Goal: Task Accomplishment & Management: Complete application form

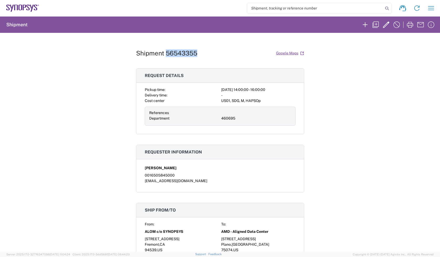
click at [17, 7] on icon at bounding box center [16, 8] width 4 height 6
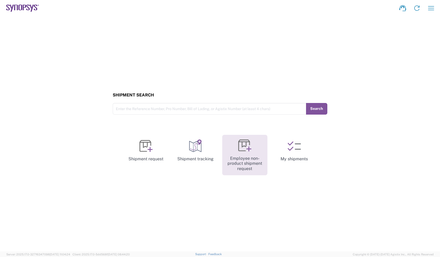
click at [244, 159] on link "Employee non-product shipment request" at bounding box center [244, 155] width 45 height 41
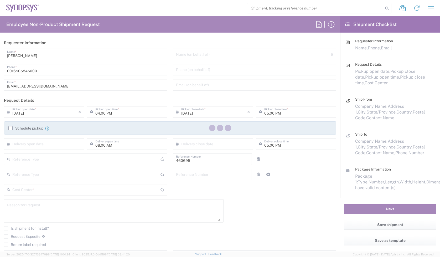
type input "Department"
type input "[GEOGRAPHIC_DATA]"
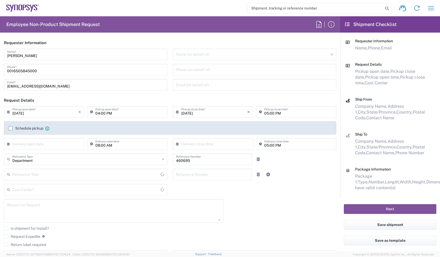
type input "Delivered at Place"
type input "US01, SDG, M, HAPSOp 460695"
type input "[US_STATE]"
type input "[GEOGRAPHIC_DATA]"
click at [297, 188] on div "[DATE] × Pickup open date * Cancel Apply 04:00 PM Pickup open time * [DATE] × P…" at bounding box center [170, 186] width 338 height 160
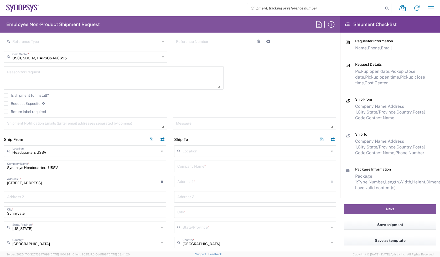
scroll to position [33, 0]
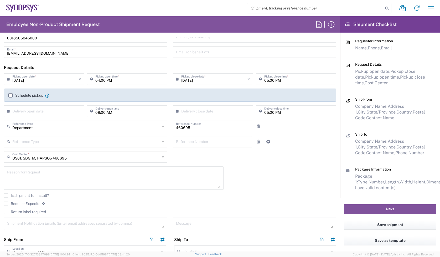
click at [41, 77] on input "[DATE]" at bounding box center [45, 78] width 66 height 9
drag, startPoint x: 41, startPoint y: 80, endPoint x: 0, endPoint y: 82, distance: 40.8
click at [0, 82] on main "[DATE] × Pickup open date * Cancel Apply 04:00 PM Pickup open time * [DATE] × P…" at bounding box center [170, 153] width 340 height 160
click at [60, 80] on input "[DATE]" at bounding box center [45, 78] width 66 height 9
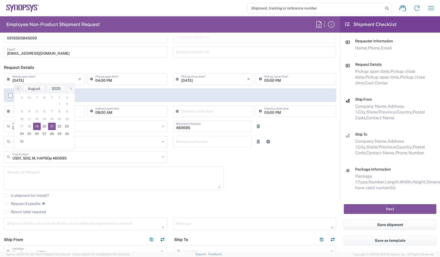
click at [53, 127] on span "21" at bounding box center [52, 126] width 8 height 7
type input "[DATE]"
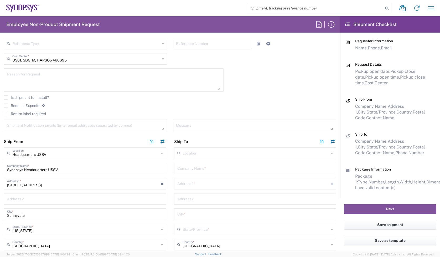
scroll to position [131, 0]
drag, startPoint x: 83, startPoint y: 168, endPoint x: 1, endPoint y: 166, distance: 82.2
click at [1, 166] on main "Headquarters USSV Location Headquarters [GEOGRAPHIC_DATA] Agrate Brianza IT01 […" at bounding box center [85, 242] width 170 height 191
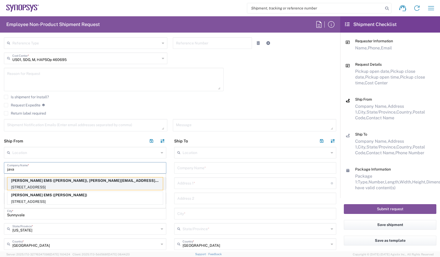
click at [24, 187] on p "[STREET_ADDRESS]" at bounding box center [84, 187] width 155 height 7
type input "[PERSON_NAME] EMS"
type input "[STREET_ADDRESS]"
type input "[GEOGRAPHIC_DATA][PERSON_NAME]"
type input "95131"
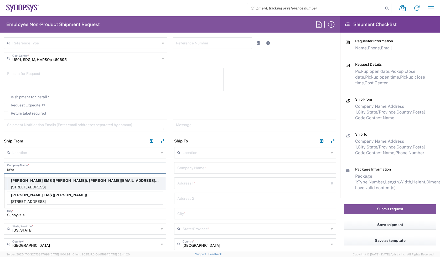
type input "[PERSON_NAME]"
type input "4087701733"
type input "[PERSON_NAME][EMAIL_ADDRESS][DOMAIN_NAME]"
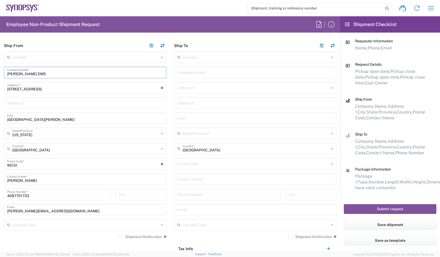
scroll to position [230, 0]
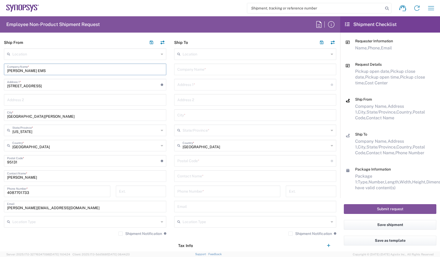
click at [120, 234] on label "Shipment Notification" at bounding box center [140, 233] width 44 height 4
click at [121, 233] on input "Shipment Notification" at bounding box center [121, 233] width 0 height 0
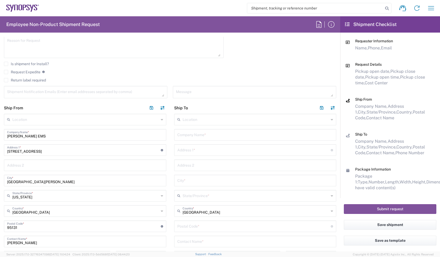
scroll to position [164, 0]
drag, startPoint x: 1, startPoint y: 137, endPoint x: -6, endPoint y: 137, distance: 6.8
click at [0, 137] on html "Shipment request Shipment tracking Employee non-product shipment request My shi…" at bounding box center [220, 128] width 440 height 257
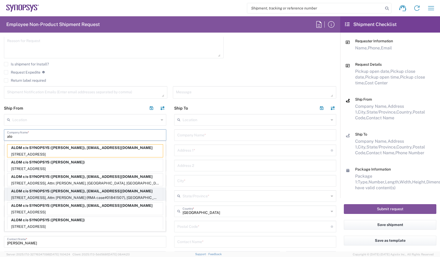
click at [28, 195] on p "[STREET_ADDRESS], Attn: [PERSON_NAME] (RMA case#01841507), [GEOGRAPHIC_DATA]" at bounding box center [84, 197] width 155 height 7
type input "ALOM c/o SYNOPSYS"
type input "[STREET_ADDRESS]"
type input "Attn: [PERSON_NAME] (RMA case#01841507)"
type input "Fremont"
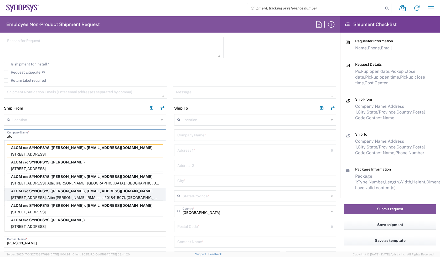
type input "94539"
type input "[PERSON_NAME]"
type input "5102999093"
type input "[EMAIL_ADDRESS][DOMAIN_NAME]"
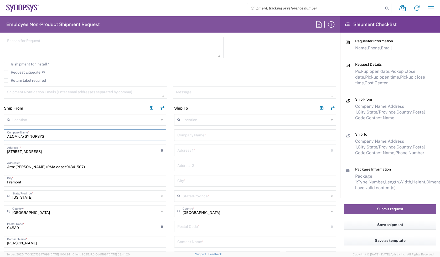
drag, startPoint x: 50, startPoint y: 134, endPoint x: -24, endPoint y: 136, distance: 73.5
click at [0, 136] on html "Shipment request Shipment tracking Employee non-product shipment request My shi…" at bounding box center [220, 128] width 440 height 257
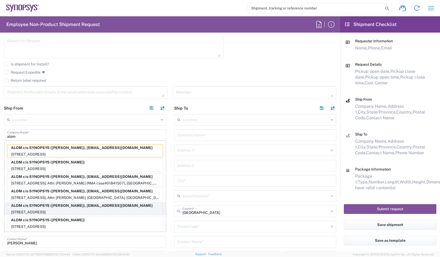
click at [24, 215] on p "[STREET_ADDRESS]" at bounding box center [84, 212] width 155 height 7
type input "ALOM c/o SYNOPSYS"
type input "[PERSON_NAME]"
type input "4086498039"
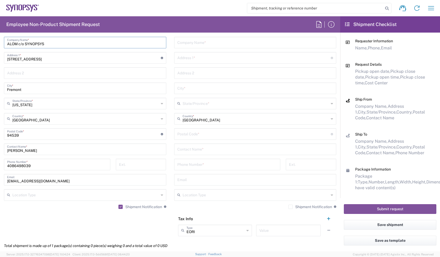
scroll to position [197, 0]
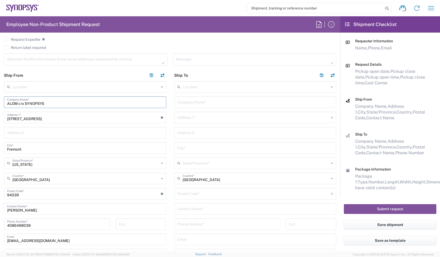
click at [220, 100] on input "text" at bounding box center [255, 101] width 156 height 9
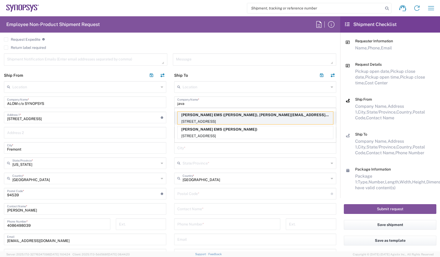
click at [193, 121] on p "[STREET_ADDRESS]" at bounding box center [255, 121] width 155 height 7
type input "[PERSON_NAME] EMS"
type input "[STREET_ADDRESS]"
type input "[GEOGRAPHIC_DATA][PERSON_NAME]"
type input "[US_STATE]"
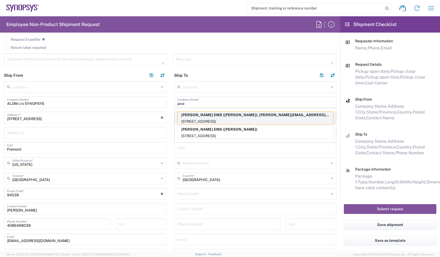
type input "95131"
type input "[PERSON_NAME]"
type input "4087701733"
type input "[PERSON_NAME][EMAIL_ADDRESS][DOMAIN_NAME]"
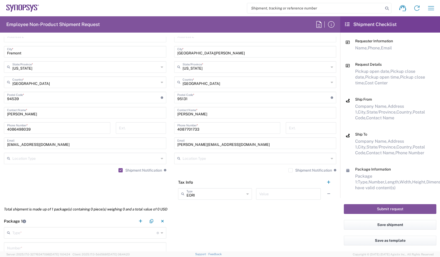
scroll to position [295, 0]
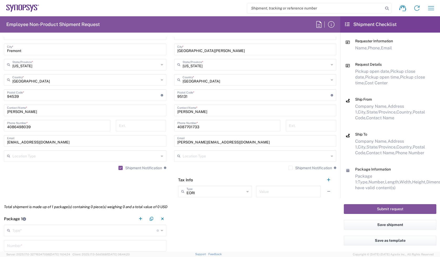
click at [288, 170] on label "Shipment Notification" at bounding box center [310, 168] width 44 height 4
click at [290, 168] on input "Shipment Notification" at bounding box center [290, 168] width 0 height 0
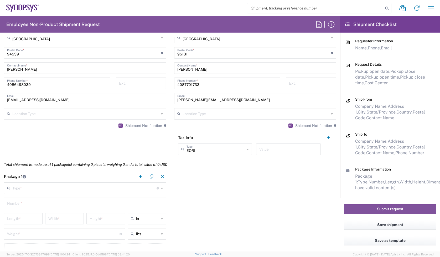
scroll to position [394, 0]
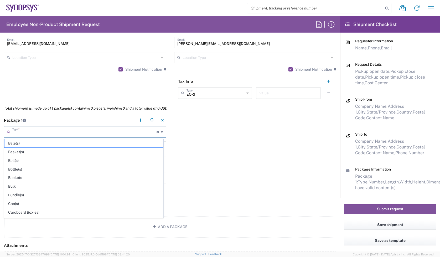
click at [74, 128] on input "text" at bounding box center [84, 131] width 144 height 9
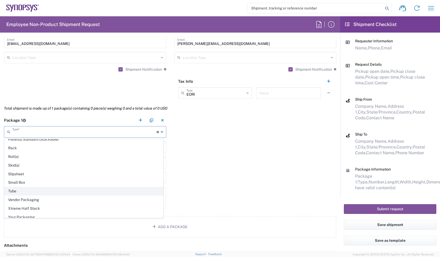
scroll to position [253, 0]
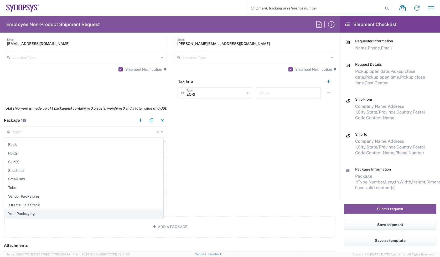
click at [35, 215] on span "Your Packaging" at bounding box center [83, 214] width 159 height 8
type input "Your Packaging"
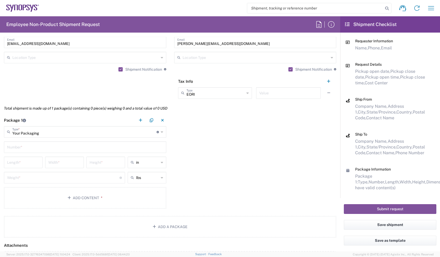
click at [48, 146] on input "text" at bounding box center [85, 146] width 156 height 9
type input "3"
click at [29, 164] on input "number" at bounding box center [23, 161] width 32 height 9
type input "48"
type input "40"
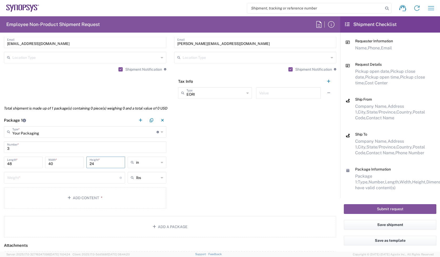
type input "24"
click at [31, 179] on input "number" at bounding box center [63, 177] width 112 height 9
type input "150"
click at [70, 202] on button "Add Content *" at bounding box center [85, 198] width 162 height 22
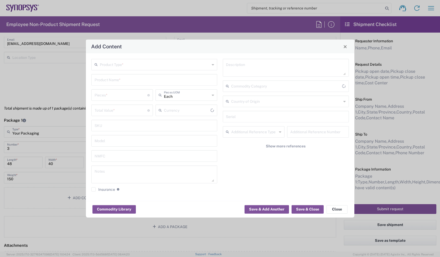
type input "US Dollar"
click at [150, 71] on div "Product Type * Product Name * Pieces * Number of pieces inside all the packages…" at bounding box center [154, 127] width 132 height 137
click at [152, 65] on input "text" at bounding box center [155, 64] width 110 height 9
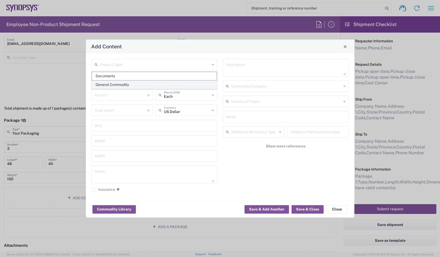
click at [147, 80] on li "General Commodity" at bounding box center [154, 84] width 125 height 9
type input "General Commodity"
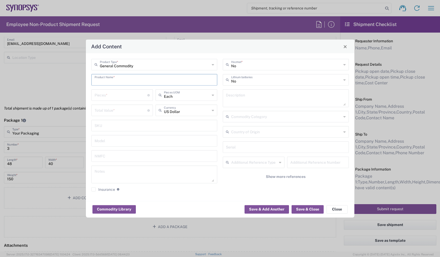
click at [175, 76] on input "text" at bounding box center [155, 79] width 120 height 9
paste input "SH100003036"
type input "SH100003036"
click at [246, 97] on textarea at bounding box center [286, 98] width 120 height 15
paste textarea "CON_CABLE_150_HT3, shroud, yellow sleeve"
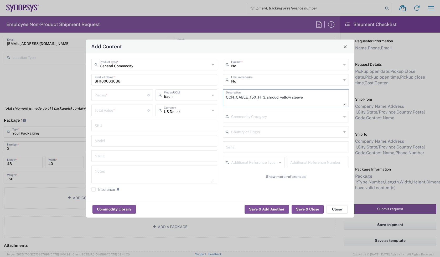
type textarea "CON_CABLE_150_HT3, shroud, yellow sleeve"
drag, startPoint x: 146, startPoint y: 79, endPoint x: 82, endPoint y: 81, distance: 64.1
click at [83, 81] on div "Add Content General Commodity Product Type * SH100003036 Product Name * Pieces …" at bounding box center [220, 128] width 440 height 257
click at [177, 172] on textarea at bounding box center [155, 174] width 120 height 15
paste textarea "99.50"
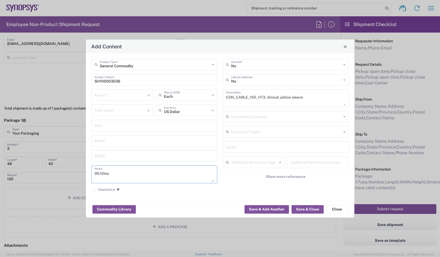
type textarea "99.50ea"
click at [112, 94] on input "number" at bounding box center [121, 94] width 53 height 9
type input "1"
click at [114, 110] on input "number" at bounding box center [121, 109] width 53 height 9
paste input "99.50"
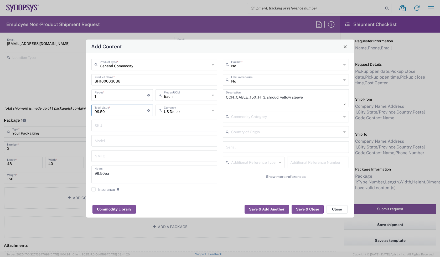
type input "99.50"
drag, startPoint x: 117, startPoint y: 94, endPoint x: 79, endPoint y: 99, distance: 38.4
click at [79, 99] on div "Add Content General Commodity Product Type * SH100003036 Product Name * 1 Piece…" at bounding box center [220, 128] width 440 height 257
click at [109, 92] on input "1" at bounding box center [121, 94] width 53 height 9
type input "2"
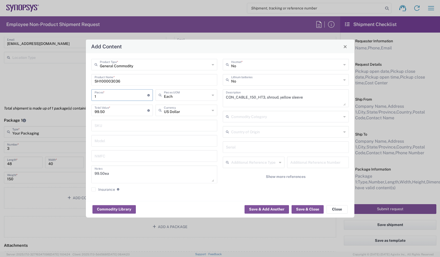
type input "199"
type input "20"
type input "1990"
type input "200"
type input "19900"
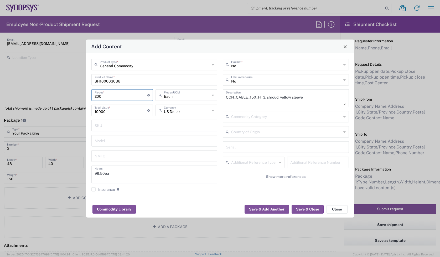
type input "2000"
type input "199000"
type input "2000"
click at [159, 176] on textarea "99.50ea" at bounding box center [155, 174] width 120 height 15
click at [315, 208] on button "Save & Close" at bounding box center [307, 209] width 32 height 8
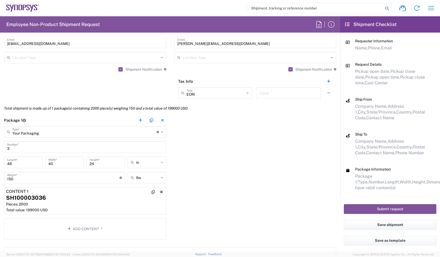
scroll to position [492, 0]
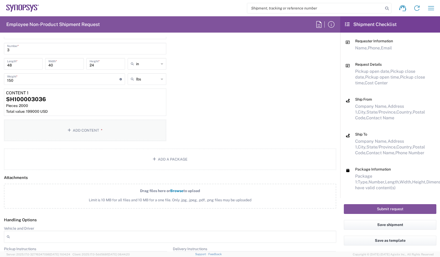
click at [68, 125] on button "Add Content *" at bounding box center [85, 130] width 162 height 22
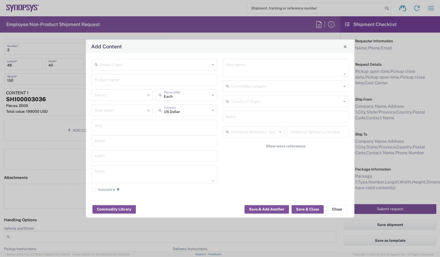
click at [115, 67] on input "text" at bounding box center [155, 64] width 110 height 9
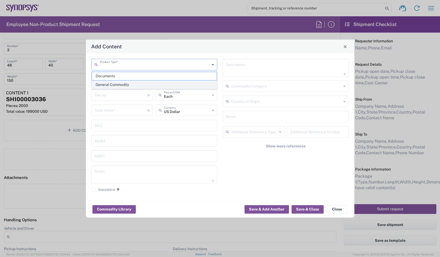
click at [114, 84] on span "General Commodity" at bounding box center [154, 85] width 125 height 8
type input "General Commodity"
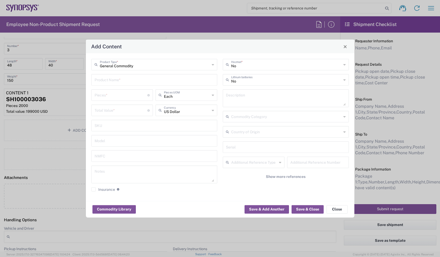
click at [130, 80] on input "text" at bounding box center [155, 79] width 120 height 9
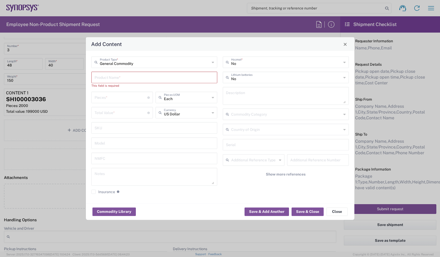
click at [105, 82] on div "Product Name *" at bounding box center [154, 78] width 126 height 12
click at [105, 79] on input "text" at bounding box center [155, 76] width 120 height 9
paste input "SH100003037"
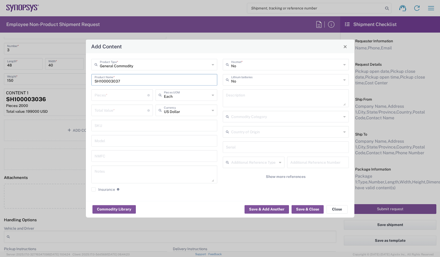
type input "SH100003037"
click at [237, 101] on textarea at bounding box center [286, 98] width 120 height 15
paste textarea "CON_CABLE_200_HT3, shroud, orange sleeve"
type textarea "CON_CABLE_200_HT3, shroud, orange sleeve"
drag, startPoint x: 138, startPoint y: 80, endPoint x: 40, endPoint y: 75, distance: 98.3
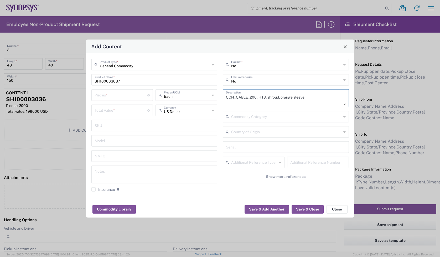
click at [40, 75] on div "Add Content General Commodity Product Type * SH100003037 Product Name * Pieces …" at bounding box center [220, 128] width 440 height 257
click at [193, 48] on div "Add Content" at bounding box center [220, 47] width 268 height 14
click at [125, 95] on input "number" at bounding box center [121, 94] width 53 height 9
type input "1"
click at [125, 105] on input "number" at bounding box center [121, 109] width 53 height 9
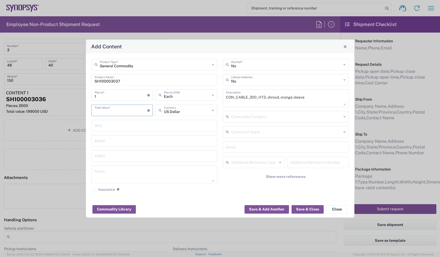
paste input "116.78"
type input "116.78"
click at [108, 165] on div "Notes" at bounding box center [154, 174] width 126 height 18
click at [107, 173] on textarea at bounding box center [155, 174] width 120 height 15
paste textarea "116.78"
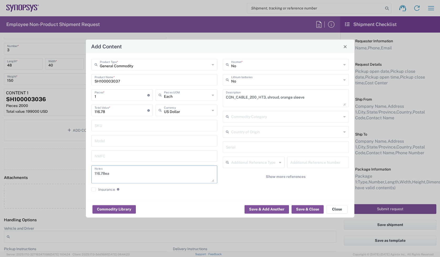
type textarea "116.78ea"
drag, startPoint x: 117, startPoint y: 95, endPoint x: 76, endPoint y: 99, distance: 41.4
click at [76, 99] on div "Add Content General Commodity Product Type * SH100003037 Product Name * 1 Piece…" at bounding box center [220, 128] width 440 height 257
type input "8"
type input "934.24"
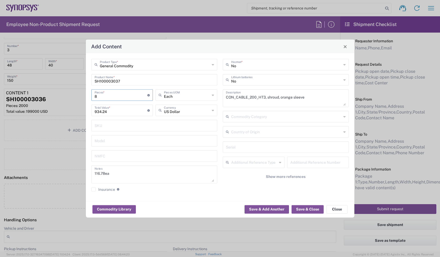
type input "80"
type input "9342.4"
type input "800"
type input "93424"
type input "800"
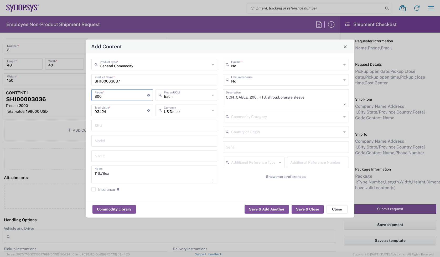
click at [232, 188] on div "No Hazmat * No Lithium batteries CON_CABLE_200_HT3, shroud, orange sleeve Descr…" at bounding box center [286, 127] width 132 height 137
click at [308, 207] on button "Save & Close" at bounding box center [307, 209] width 32 height 8
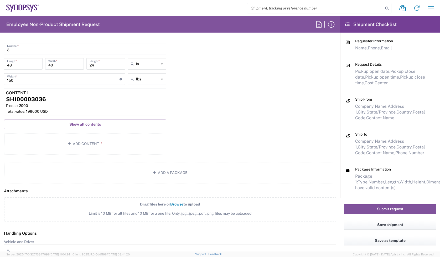
click at [84, 125] on span "Show all contents" at bounding box center [85, 124] width 32 height 5
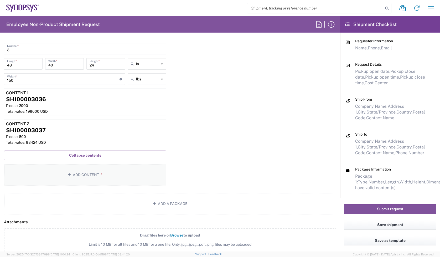
click at [88, 175] on button "Add Content *" at bounding box center [85, 175] width 162 height 22
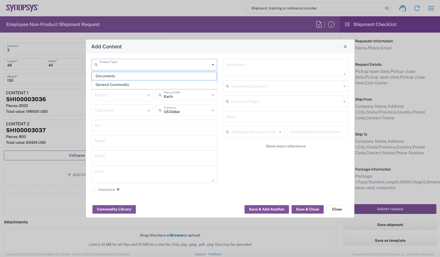
click at [189, 66] on input "text" at bounding box center [155, 64] width 110 height 9
click at [149, 87] on span "General Commodity" at bounding box center [154, 85] width 125 height 8
type input "General Commodity"
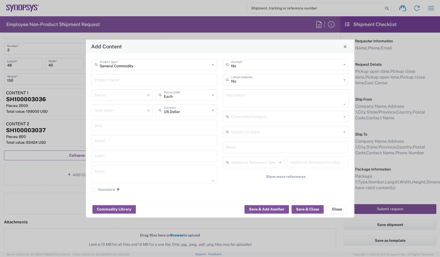
click at [124, 85] on div "Product Name *" at bounding box center [154, 80] width 126 height 12
click at [124, 81] on input "text" at bounding box center [155, 79] width 120 height 9
paste input "SH100005382"
type input "SH100005382"
click at [259, 101] on textarea at bounding box center [286, 98] width 120 height 15
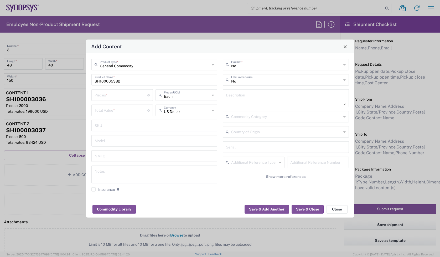
paste textarea "HC3, Cable Assembly, 200cm, BLACK/ORANGE"
type textarea "HC3, Cable Assembly, 200cm, BLACK/ORANGE"
drag, startPoint x: 208, startPoint y: 194, endPoint x: 196, endPoint y: 187, distance: 13.9
click at [208, 194] on div "General Commodity Product Type * SH100005382 Product Name * Pieces * Number of …" at bounding box center [154, 127] width 132 height 137
click at [135, 173] on textarea at bounding box center [155, 174] width 120 height 15
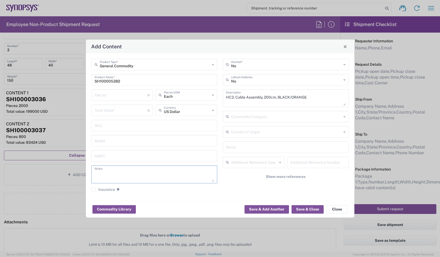
paste textarea "136.40"
type textarea "136.40ea"
click at [103, 111] on input "number" at bounding box center [121, 109] width 53 height 9
paste input "136.40"
type input "136.40"
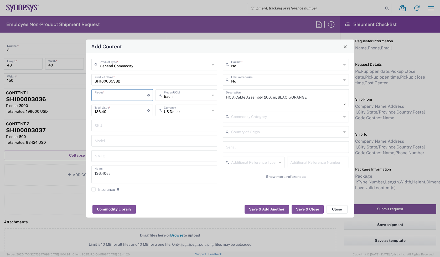
click at [114, 97] on input "number" at bounding box center [121, 94] width 53 height 9
type input "1"
type input "136.4"
click at [113, 98] on input "1" at bounding box center [121, 94] width 53 height 9
click at [78, 96] on div "Add Content General Commodity Product Type * SH100005382 Product Name * 1 Piece…" at bounding box center [220, 128] width 440 height 257
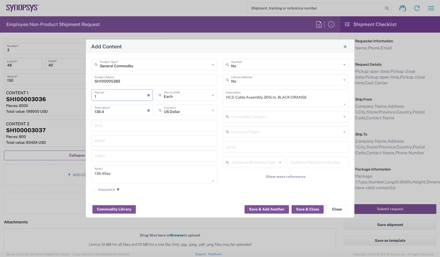
type input "5"
type input "682"
type input "50"
type input "6820"
type input "500"
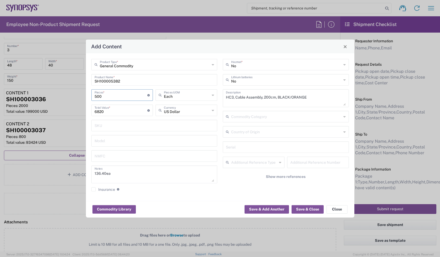
type input "68200"
type input "500"
click at [313, 207] on button "Save & Close" at bounding box center [307, 209] width 32 height 8
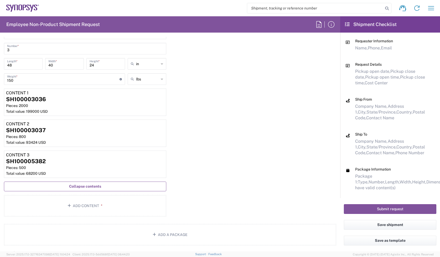
click at [222, 138] on div "Package 1 Your Packaging Type * Material used to package goods Bale(s) Basket(s…" at bounding box center [170, 117] width 340 height 202
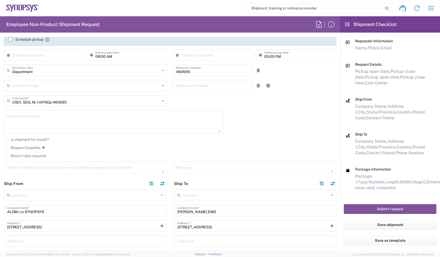
scroll to position [98, 0]
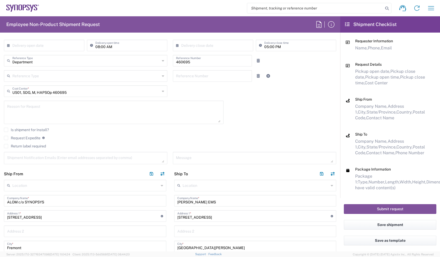
click at [176, 116] on textarea at bounding box center [113, 112] width 213 height 20
paste textarea "Consignment"
type textarea "Consignment"
click at [212, 162] on textarea at bounding box center [254, 157] width 157 height 9
paste textarea "Consignment"
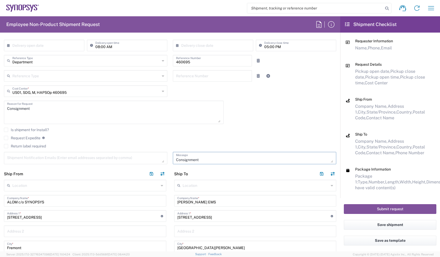
scroll to position [5, 0]
type textarea "Consignment"
drag, startPoint x: 223, startPoint y: 165, endPoint x: 222, endPoint y: 160, distance: 5.4
click at [222, 160] on div "Consignment Message" at bounding box center [254, 160] width 169 height 16
click at [221, 159] on textarea "Consignment" at bounding box center [254, 157] width 157 height 9
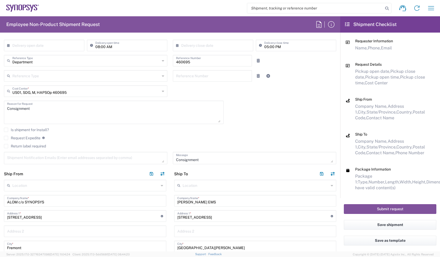
click at [116, 158] on textarea at bounding box center [85, 157] width 157 height 9
paste textarea "[PERSON_NAME] <[EMAIL_ADDRESS][DOMAIN_NAME]>"
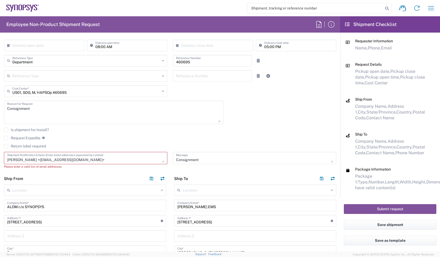
click at [79, 161] on textarea "[PERSON_NAME] <[EMAIL_ADDRESS][DOMAIN_NAME]>" at bounding box center [85, 157] width 157 height 9
paste textarea "[EMAIL_ADDRESS][DOMAIN_NAME]"
click at [68, 157] on textarea "[PERSON_NAME] <[EMAIL_ADDRESS][DOMAIN_NAME]>[EMAIL_ADDRESS][DOMAIN_NAME]" at bounding box center [85, 157] width 157 height 9
drag, startPoint x: 28, startPoint y: 158, endPoint x: -5, endPoint y: 155, distance: 32.4
click at [0, 155] on html "Shipment request Shipment tracking Employee non-product shipment request My shi…" at bounding box center [220, 128] width 440 height 257
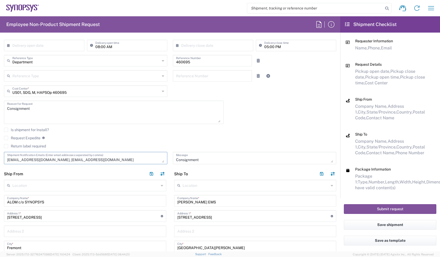
type textarea "[EMAIL_ADDRESS][DOMAIN_NAME], [EMAIL_ADDRESS][DOMAIN_NAME]"
click at [140, 141] on div "Request Expedite If expedite is checked you will be unable to rate and book thi…" at bounding box center [170, 139] width 332 height 8
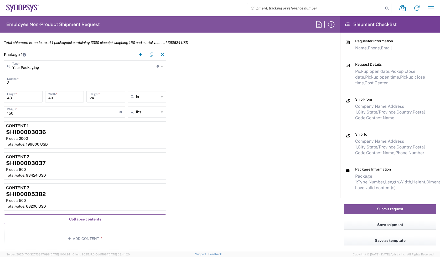
scroll to position [558, 0]
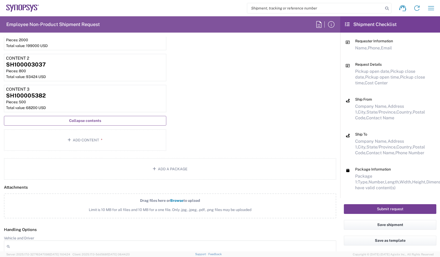
click at [379, 207] on button "Submit request" at bounding box center [390, 209] width 92 height 10
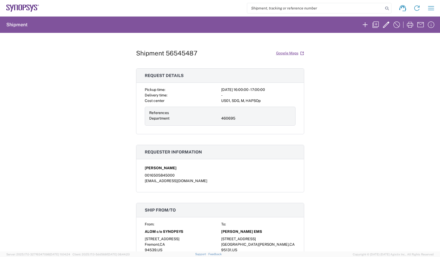
click at [187, 51] on h1 "Shipment 56545487" at bounding box center [166, 53] width 61 height 8
copy h1 "56545487"
click at [372, 78] on div "Shipment 56545487 Google Maps Request details Pickup time: [DATE] 16:00:00 - 17…" at bounding box center [220, 142] width 440 height 218
click at [379, 24] on icon "button" at bounding box center [375, 24] width 8 height 8
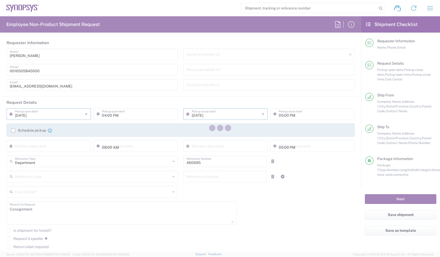
type input "[US_STATE]"
type input "Your Packaging"
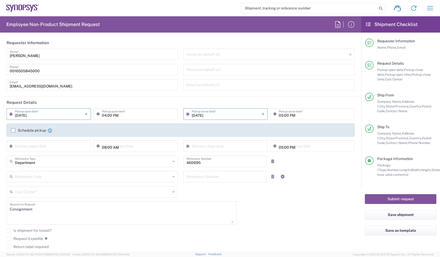
type input "US01, SDG, M, HAPSOp 460695"
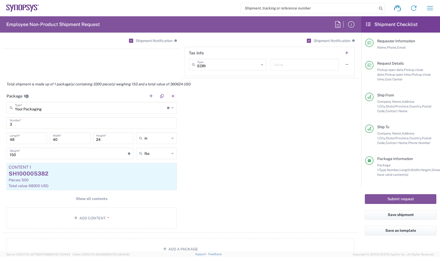
scroll to position [525, 0]
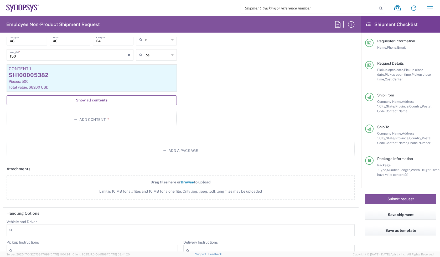
click at [93, 96] on button "Show all contents" at bounding box center [92, 100] width 170 height 10
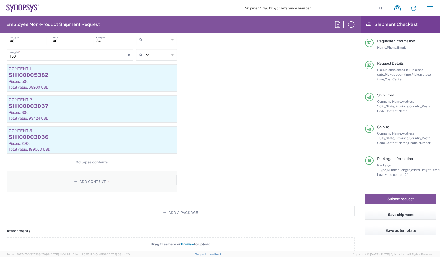
click at [95, 184] on button "Add Content *" at bounding box center [92, 182] width 170 height 22
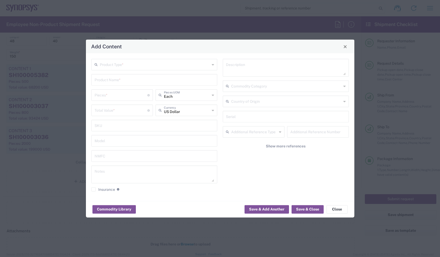
click at [142, 64] on input "text" at bounding box center [155, 64] width 110 height 9
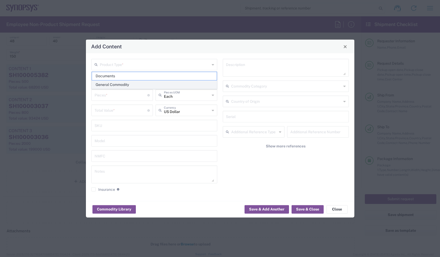
click at [126, 81] on span "General Commodity" at bounding box center [154, 85] width 125 height 8
type input "General Commodity"
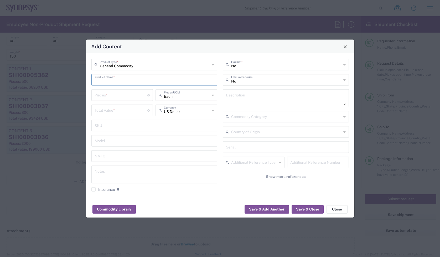
click at [131, 79] on input "text" at bounding box center [155, 79] width 120 height 9
paste input "SH100003035"
type input "SH100003035"
click at [124, 92] on input "number" at bounding box center [121, 94] width 53 height 9
type input "1"
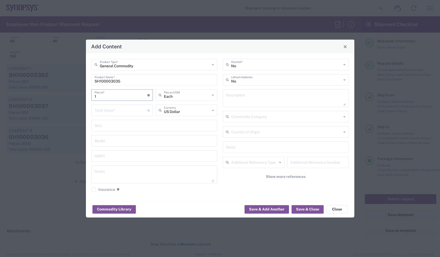
click at [120, 106] on input "number" at bounding box center [121, 109] width 53 height 9
paste input "92.81"
type input "92.81"
click at [103, 171] on textarea at bounding box center [155, 174] width 120 height 15
paste textarea "92.81"
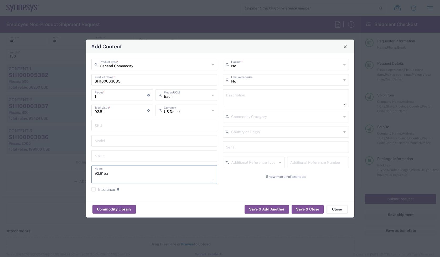
type textarea "92.81ea"
click at [254, 97] on textarea at bounding box center [286, 98] width 120 height 15
paste textarea "CON_CABLE_100_HT3, shroud, green sleeve,"
type textarea "CON_CABLE_100_HT3, shroud, green sleeve,"
drag, startPoint x: 132, startPoint y: 97, endPoint x: 81, endPoint y: 96, distance: 50.2
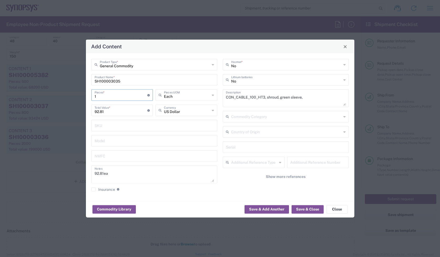
click at [81, 96] on div "Add Content General Commodity Product Type * SH100003035 Product Name * 1 Piece…" at bounding box center [220, 128] width 440 height 257
type input "2"
type input "185.62"
type input "20"
type input "1856.2"
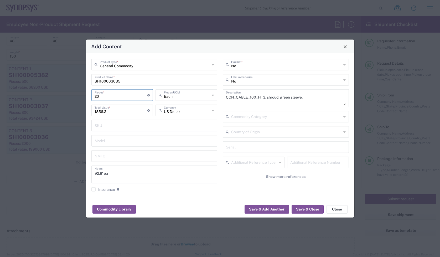
type input "200"
type input "18562"
type input "2000"
type input "185620"
type input "2000"
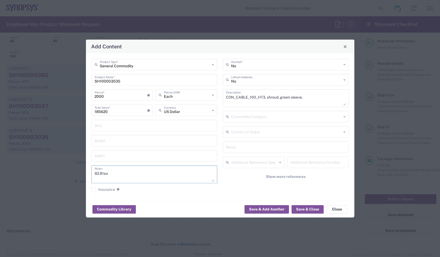
click at [162, 170] on textarea "92.81ea" at bounding box center [155, 174] width 120 height 15
click at [312, 206] on button "Save & Close" at bounding box center [307, 209] width 32 height 8
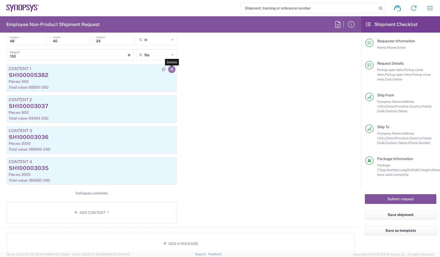
click at [172, 69] on button "button" at bounding box center [171, 69] width 7 height 7
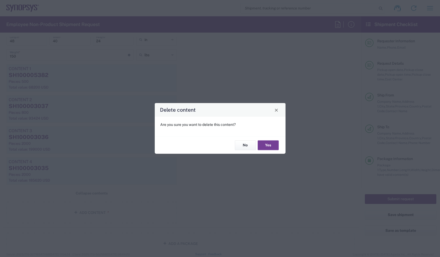
click at [263, 145] on button "Yes" at bounding box center [268, 145] width 21 height 10
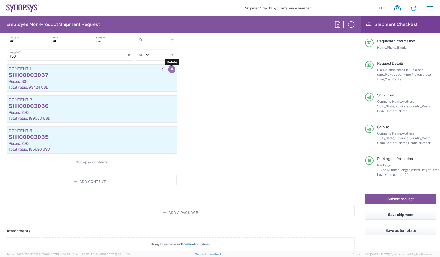
click at [170, 68] on icon "button" at bounding box center [171, 69] width 3 height 4
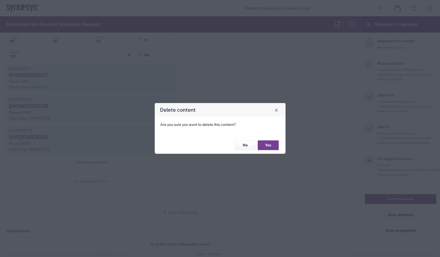
click at [269, 144] on button "Yes" at bounding box center [268, 145] width 21 height 10
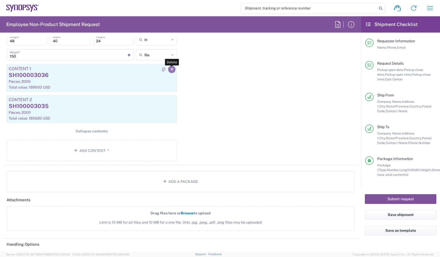
click at [170, 70] on icon "button" at bounding box center [171, 69] width 3 height 4
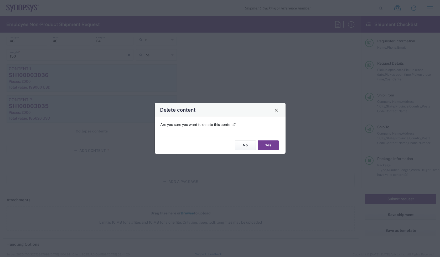
click at [268, 147] on button "Yes" at bounding box center [268, 145] width 21 height 10
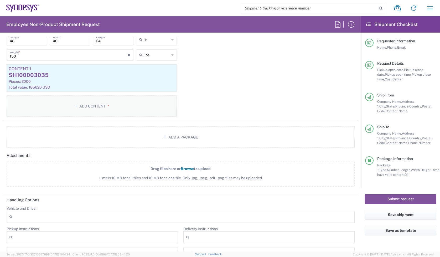
click at [88, 102] on button "Add Content *" at bounding box center [92, 106] width 170 height 22
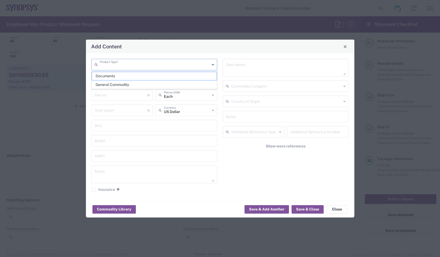
click at [136, 66] on input "text" at bounding box center [155, 64] width 110 height 9
click at [136, 91] on input "number" at bounding box center [121, 94] width 53 height 9
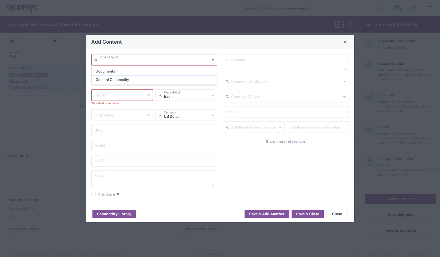
click at [131, 60] on input "text" at bounding box center [155, 59] width 110 height 9
click at [119, 80] on span "General Commodity" at bounding box center [154, 80] width 125 height 8
type input "General Commodity"
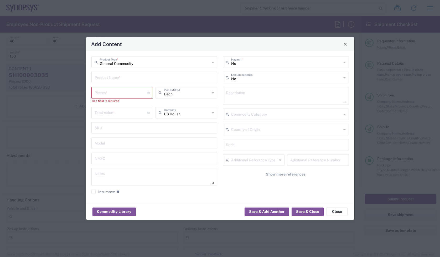
click at [153, 82] on div "Product Name *" at bounding box center [154, 78] width 126 height 12
click at [150, 77] on input "text" at bounding box center [155, 76] width 120 height 9
paste input "SH100003041"
type input "SH100003041"
click at [103, 110] on input "number" at bounding box center [121, 112] width 53 height 9
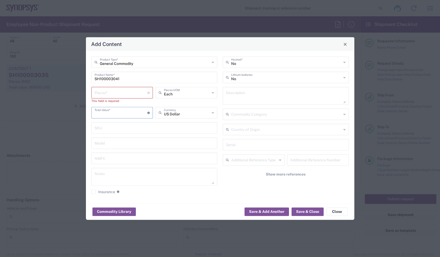
paste input "474.60"
type input "474.60"
click at [119, 175] on textarea at bounding box center [155, 176] width 120 height 15
paste textarea "474.60"
type textarea "474.60ea"
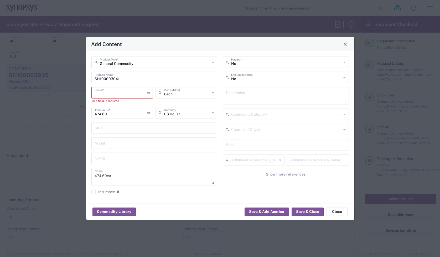
click at [103, 95] on input "number" at bounding box center [121, 92] width 53 height 9
type input "1"
type input "474.6"
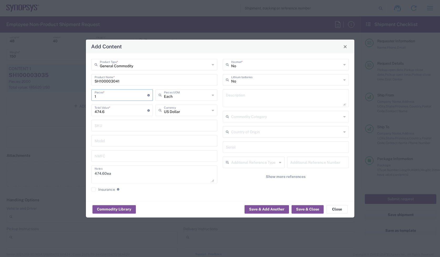
type input "1"
click at [256, 100] on textarea at bounding box center [286, 98] width 120 height 15
paste textarea "CON_CABLE_300_HT3, shroud, white/red sle"
type textarea "CON_CABLE_300_HT3, shroud, white/red sle"
drag, startPoint x: 83, startPoint y: 96, endPoint x: 77, endPoint y: 96, distance: 6.0
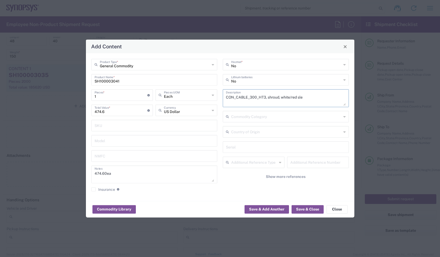
click at [80, 96] on div "Add Content General Commodity Product Type * SH100003041 Product Name * 1 Piece…" at bounding box center [220, 128] width 440 height 257
type input "2"
type input "949.2"
type input "20"
type input "9492"
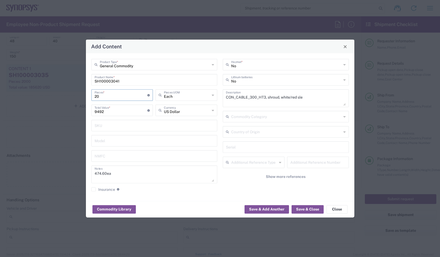
type input "208"
type input "98716.8"
type input "208"
click at [308, 209] on button "Save & Close" at bounding box center [307, 209] width 32 height 8
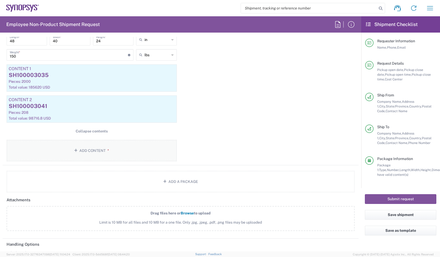
click at [102, 146] on button "Add Content *" at bounding box center [92, 151] width 170 height 22
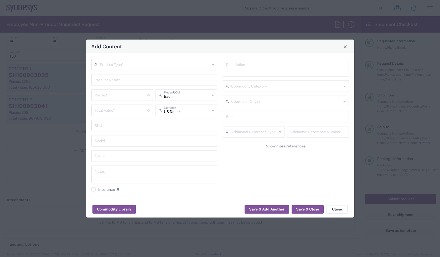
click at [117, 66] on input "text" at bounding box center [155, 64] width 110 height 9
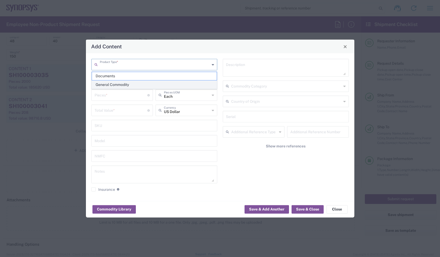
click at [128, 85] on span "General Commodity" at bounding box center [154, 85] width 125 height 8
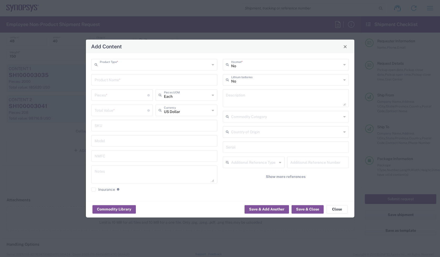
type input "General Commodity"
click at [157, 83] on input "text" at bounding box center [155, 79] width 120 height 9
paste input "SH100003033"
type input "SH100003033"
click at [107, 111] on input "number" at bounding box center [121, 109] width 53 height 9
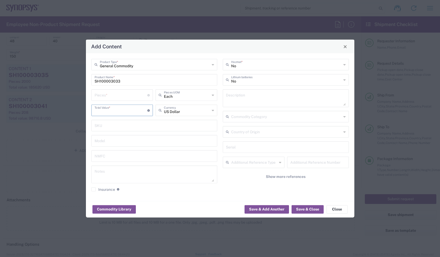
paste input "75.81"
type input "75.81"
click at [107, 169] on textarea at bounding box center [155, 174] width 120 height 15
paste textarea "75.81"
type textarea "75.81ea"
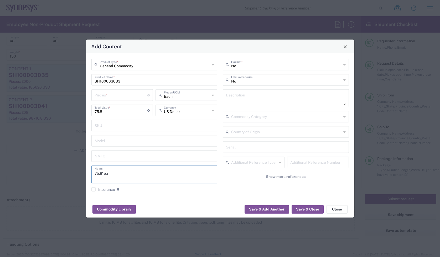
click at [100, 94] on input "number" at bounding box center [121, 94] width 53 height 9
type input "1"
click at [253, 102] on textarea at bounding box center [286, 98] width 120 height 15
paste textarea "CON_CABLE_25_HT3, shroud, black sleeve,"
type textarea "CON_CABLE_25_HT3, shroud, black sleeve,"
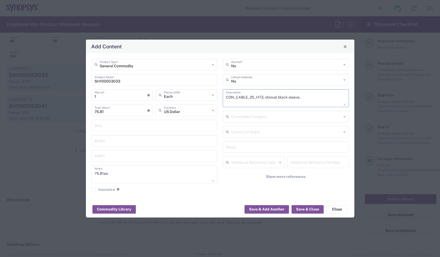
click at [79, 96] on div "Add Content General Commodity Product Type * SH100003033 Product Name * 1 Piece…" at bounding box center [220, 128] width 440 height 257
type input "10"
type input "758.1"
type input "100"
type input "7581"
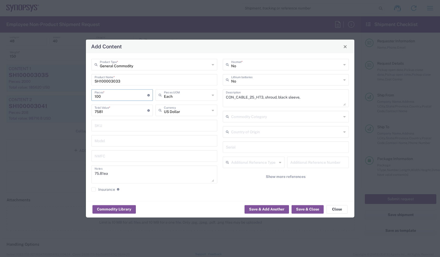
type input "1000"
type input "75810"
type input "1000"
click at [310, 211] on button "Save & Close" at bounding box center [307, 209] width 32 height 8
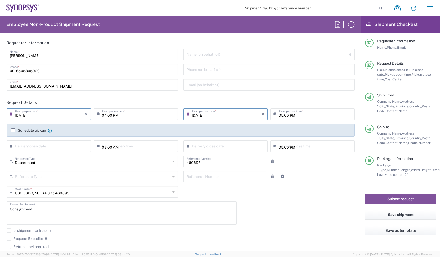
scroll to position [131, 0]
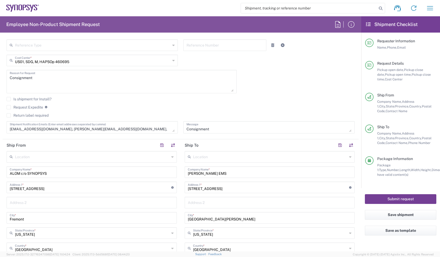
click at [416, 200] on button "Submit request" at bounding box center [400, 199] width 71 height 10
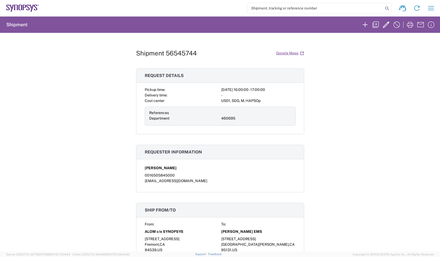
click at [326, 70] on div "Shipment 56545744 Google Maps Request details Pickup time: [DATE] 16:00:00 - 17…" at bounding box center [220, 142] width 440 height 218
click at [170, 51] on h1 "Shipment 56545744" at bounding box center [166, 53] width 61 height 8
copy h1 "56545744"
drag, startPoint x: 351, startPoint y: 73, endPoint x: 336, endPoint y: 15, distance: 59.7
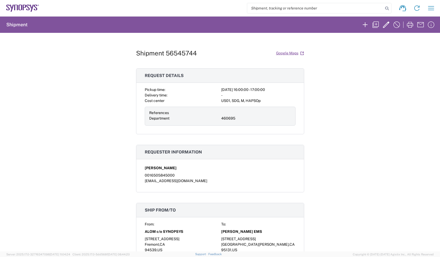
click at [351, 73] on div "Shipment 56545744 Google Maps Request details Pickup time: [DATE] 16:00:00 - 17…" at bounding box center [220, 142] width 440 height 218
